Goal: Transaction & Acquisition: Download file/media

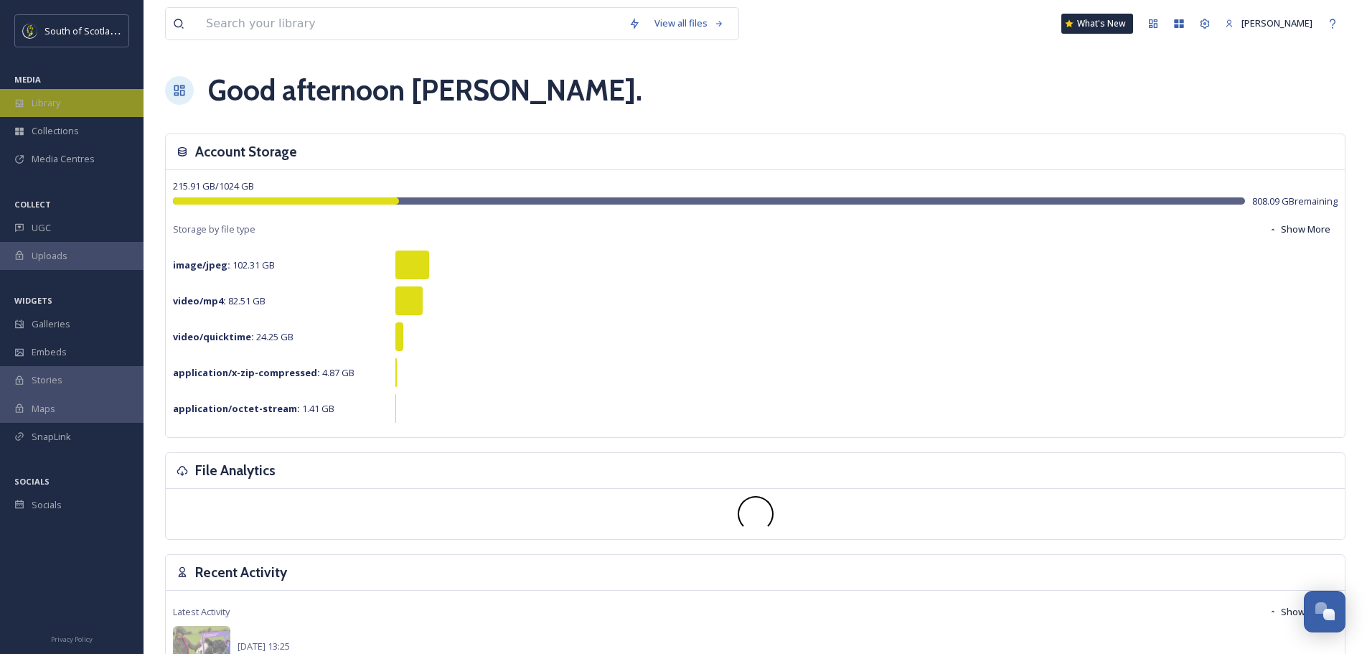
click at [51, 110] on div "Library" at bounding box center [71, 103] width 143 height 28
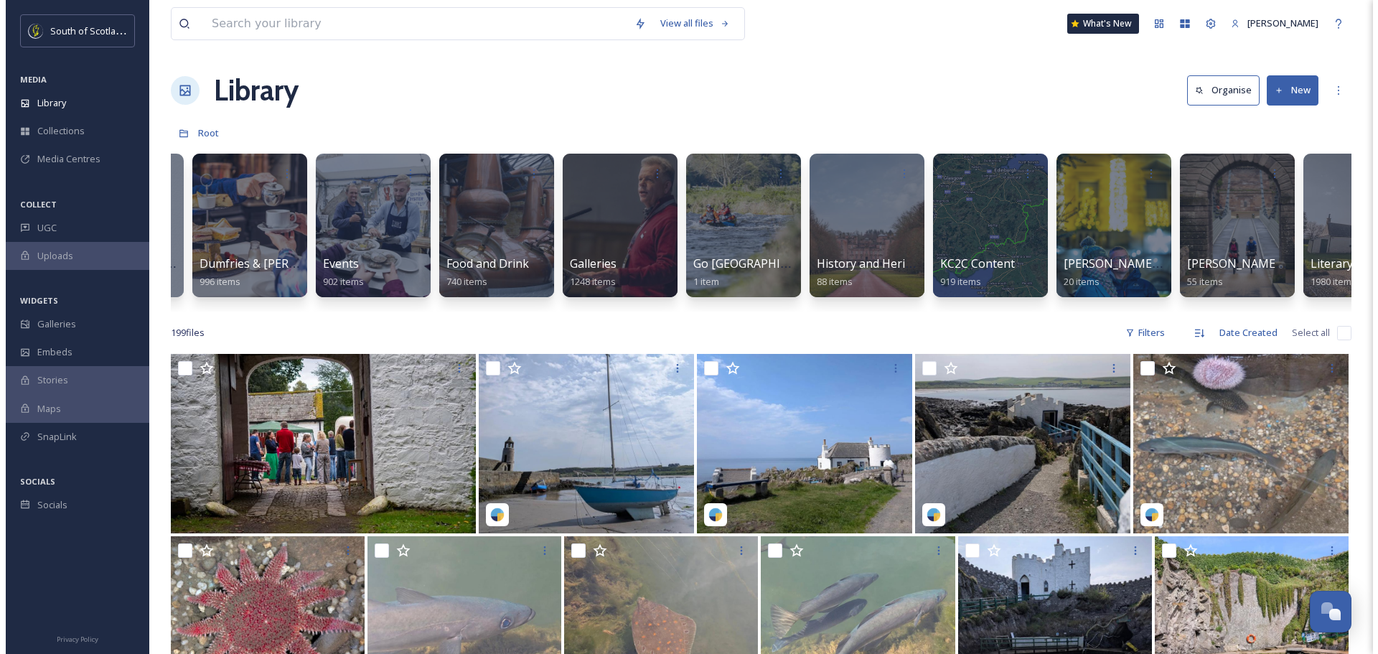
scroll to position [0, 1068]
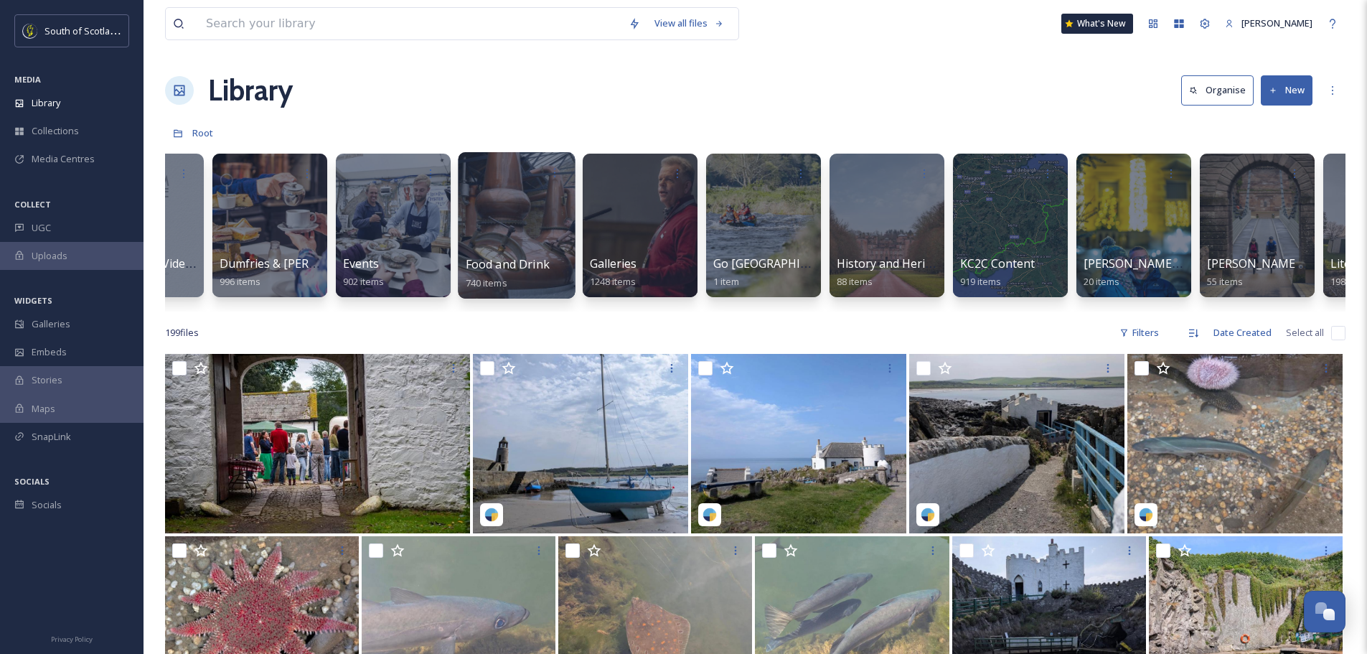
click at [532, 230] on div at bounding box center [516, 225] width 117 height 146
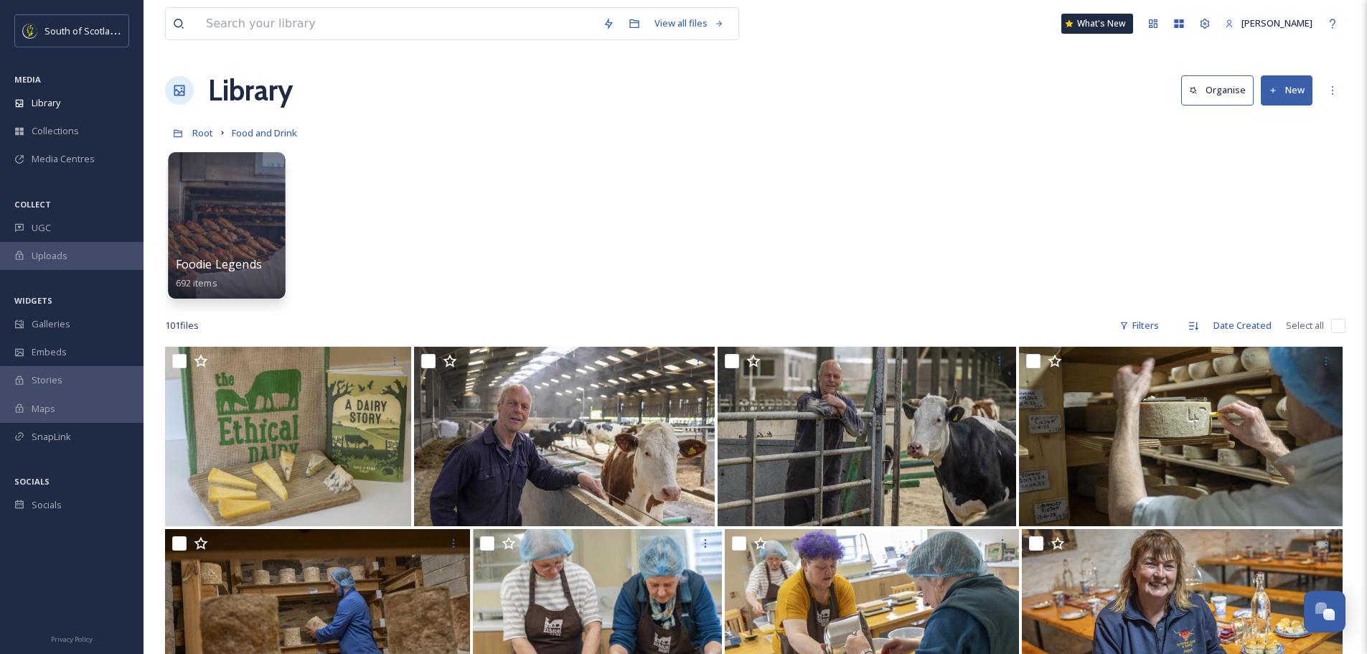
click at [219, 244] on div at bounding box center [226, 225] width 117 height 146
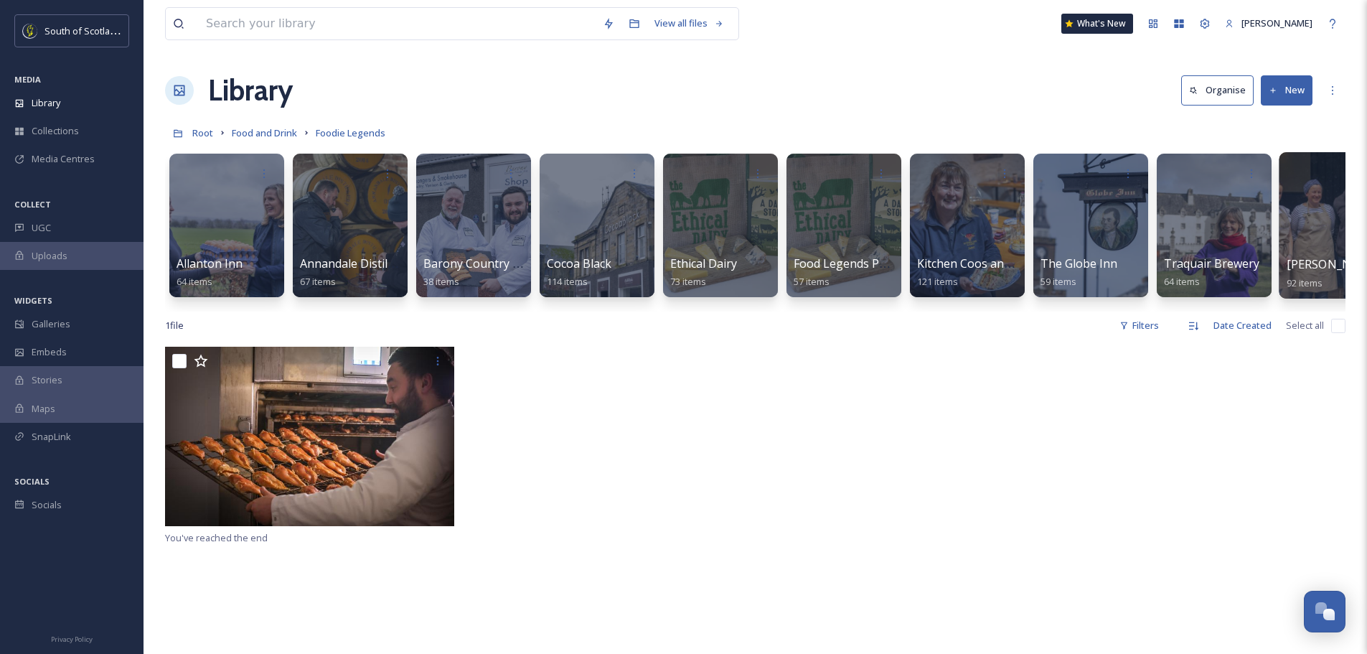
click at [1295, 228] on div at bounding box center [1337, 225] width 117 height 146
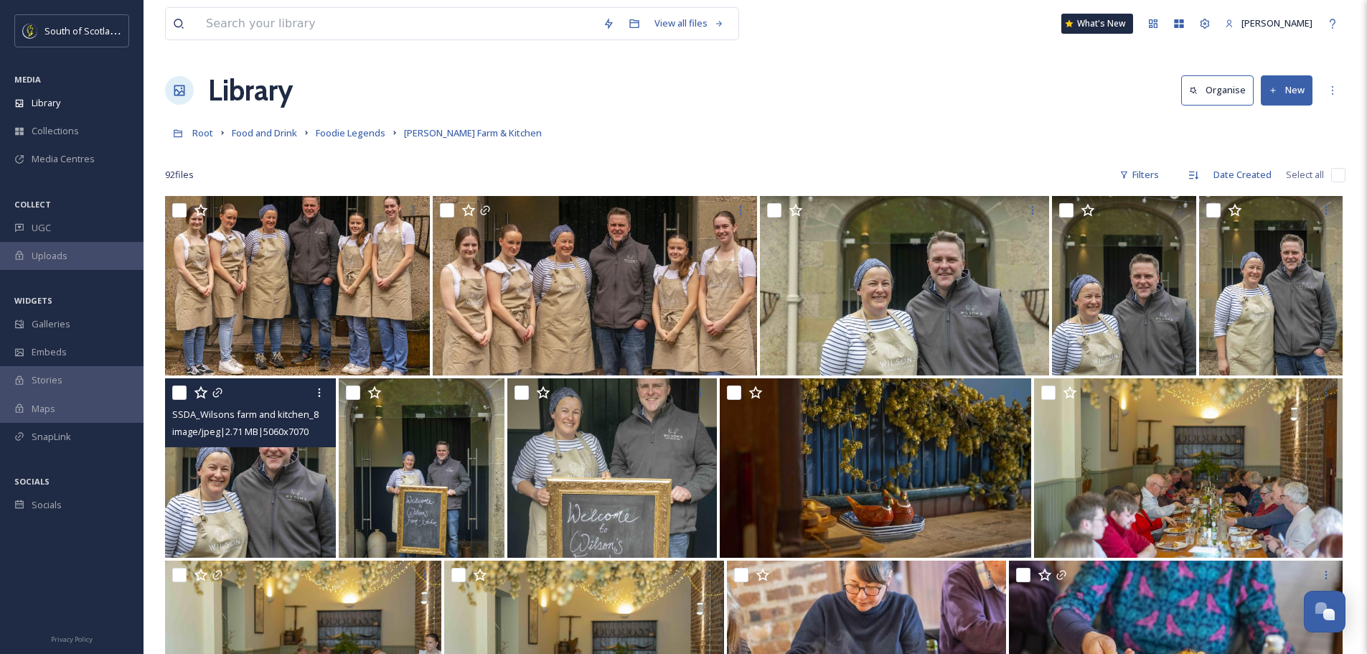
click at [232, 500] on img at bounding box center [250, 467] width 171 height 179
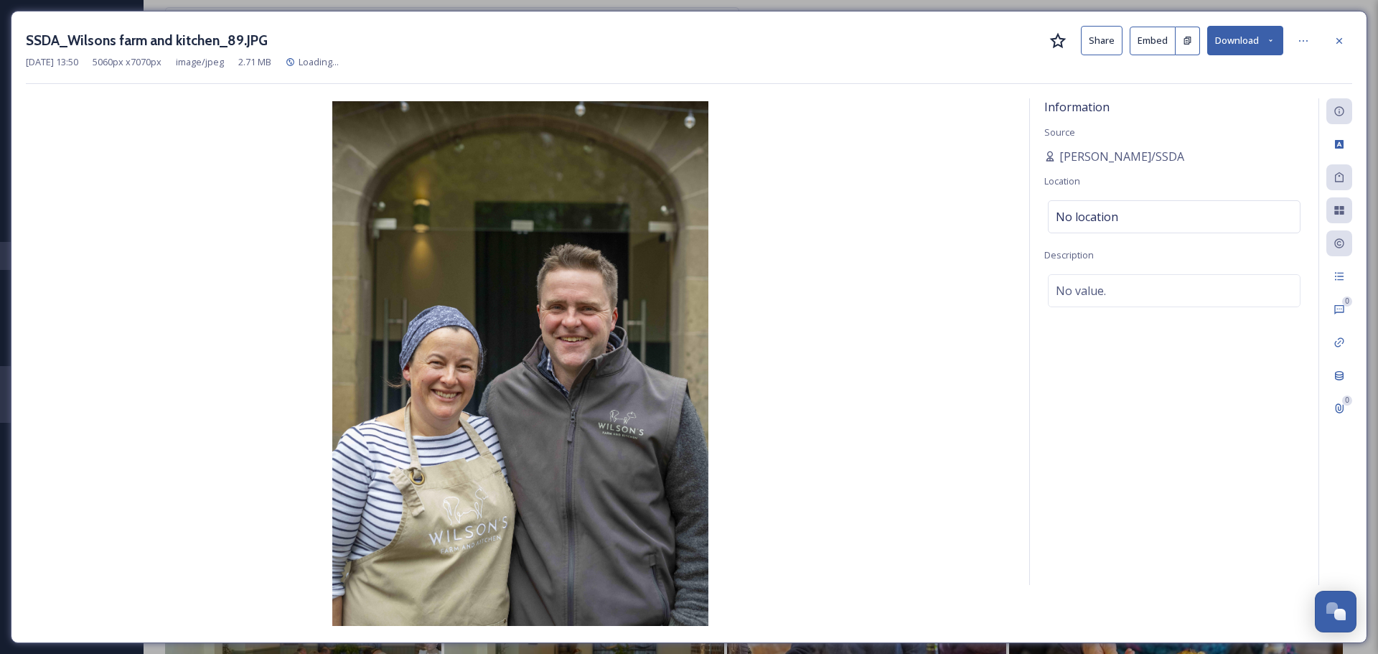
click at [1243, 40] on button "Download" at bounding box center [1245, 40] width 76 height 29
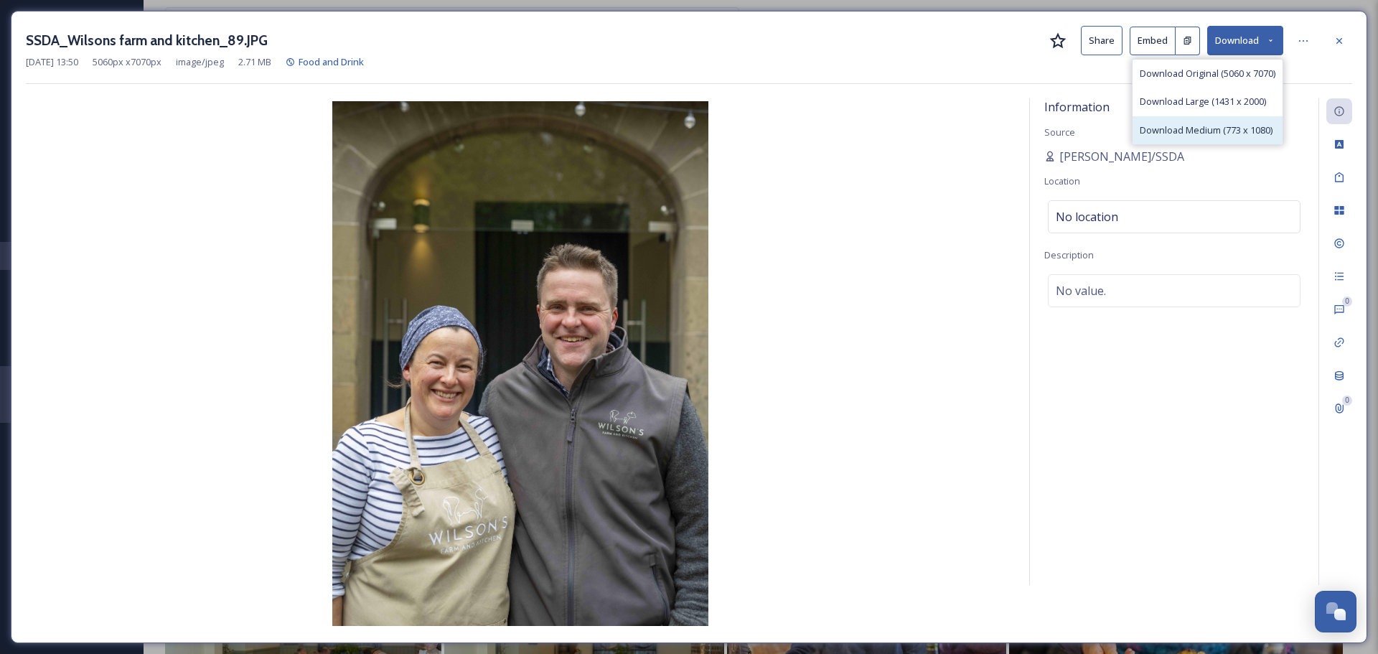
click at [1225, 131] on span "Download Medium (773 x 1080)" at bounding box center [1205, 130] width 133 height 14
